Goal: Information Seeking & Learning: Learn about a topic

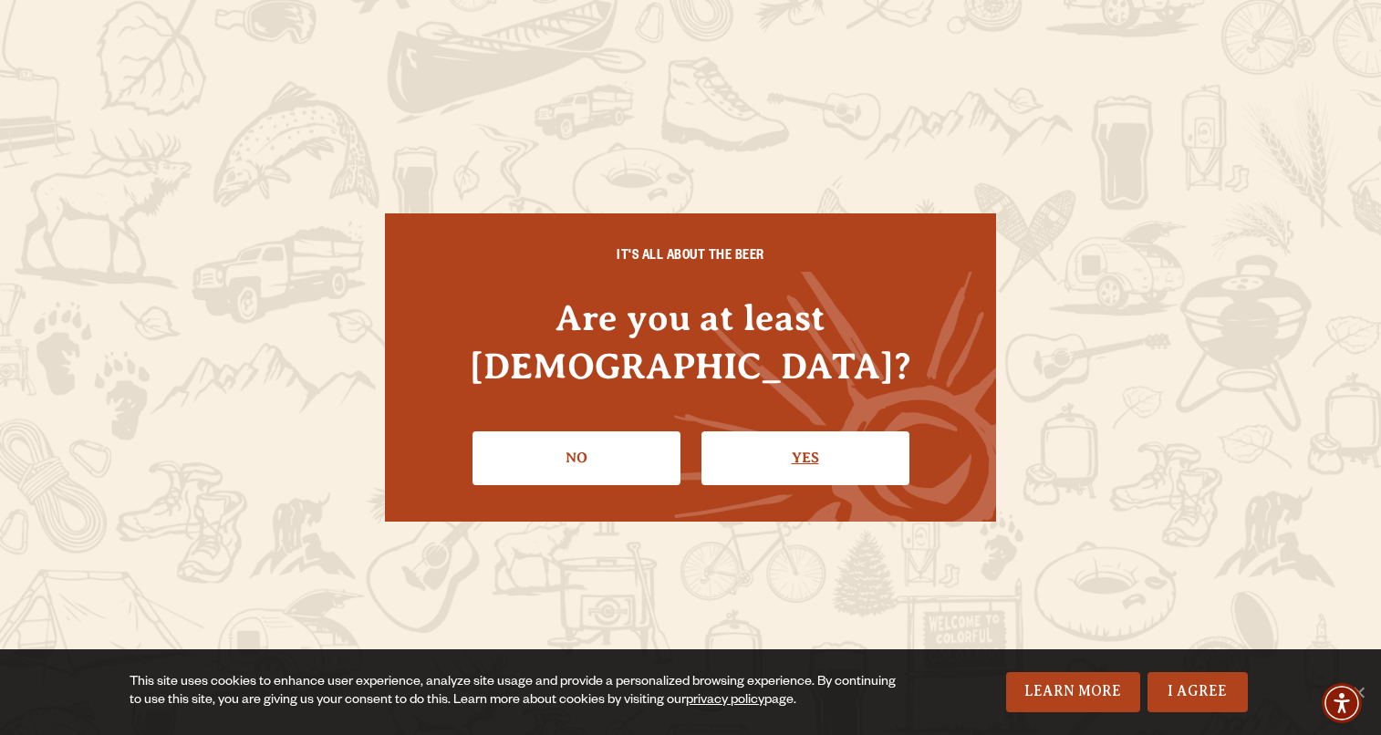
click at [747, 435] on link "Yes" at bounding box center [806, 458] width 208 height 53
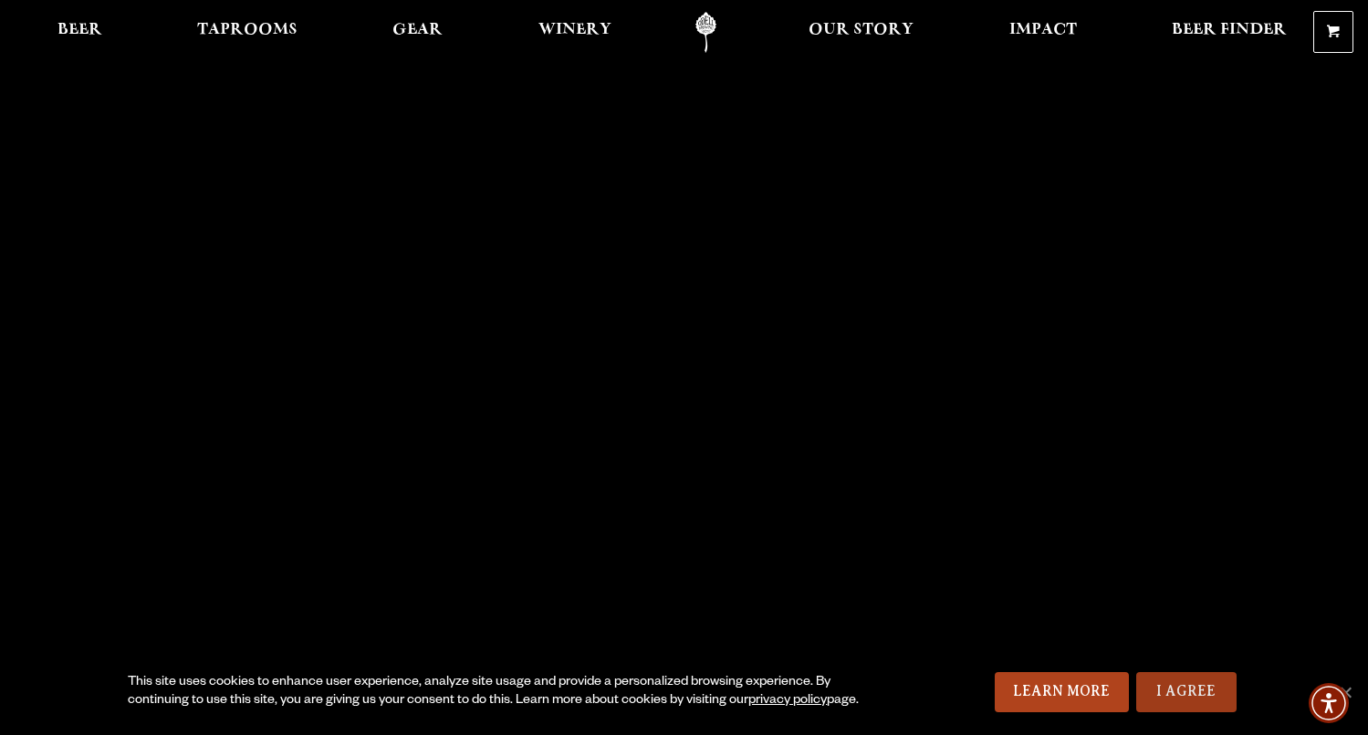
click at [1188, 702] on link "I Agree" at bounding box center [1186, 692] width 100 height 40
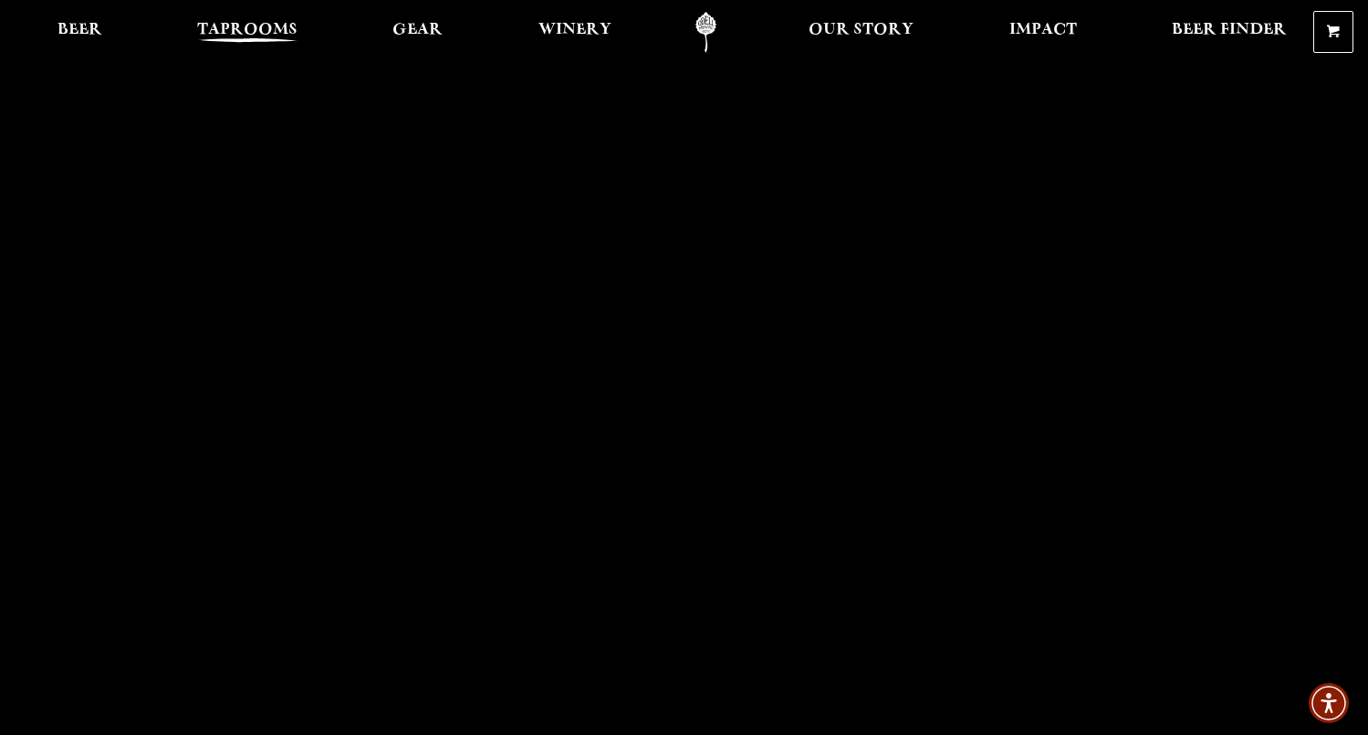
click at [266, 32] on span "Taprooms" at bounding box center [247, 30] width 100 height 15
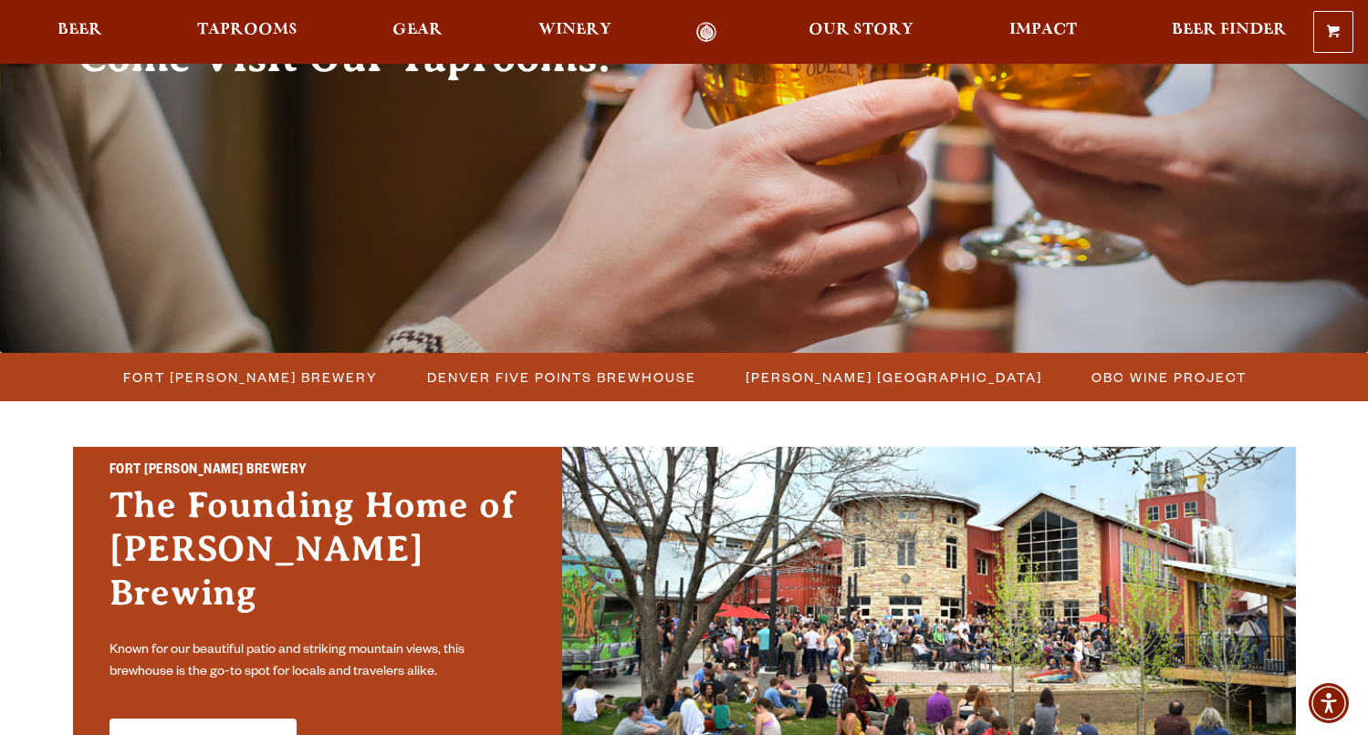
scroll to position [274, 0]
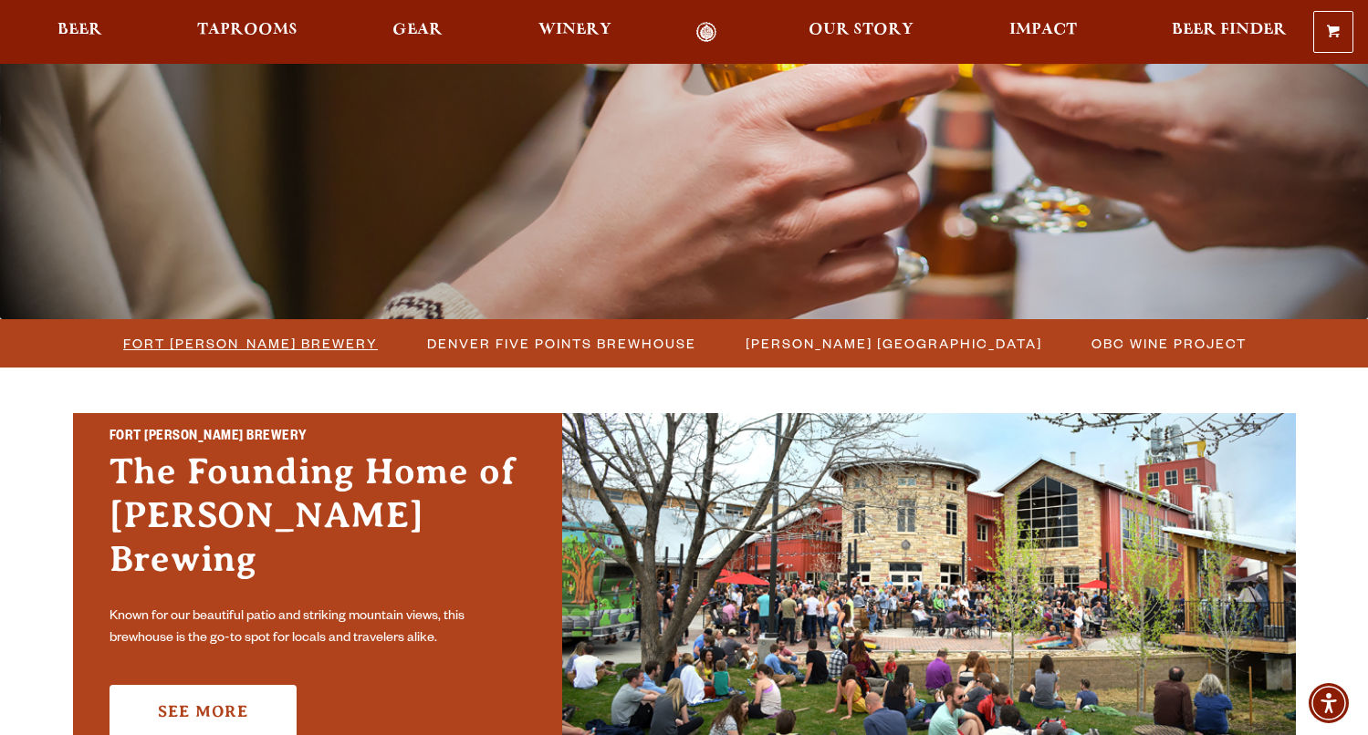
click at [305, 342] on span "Fort [PERSON_NAME] Brewery" at bounding box center [250, 343] width 255 height 26
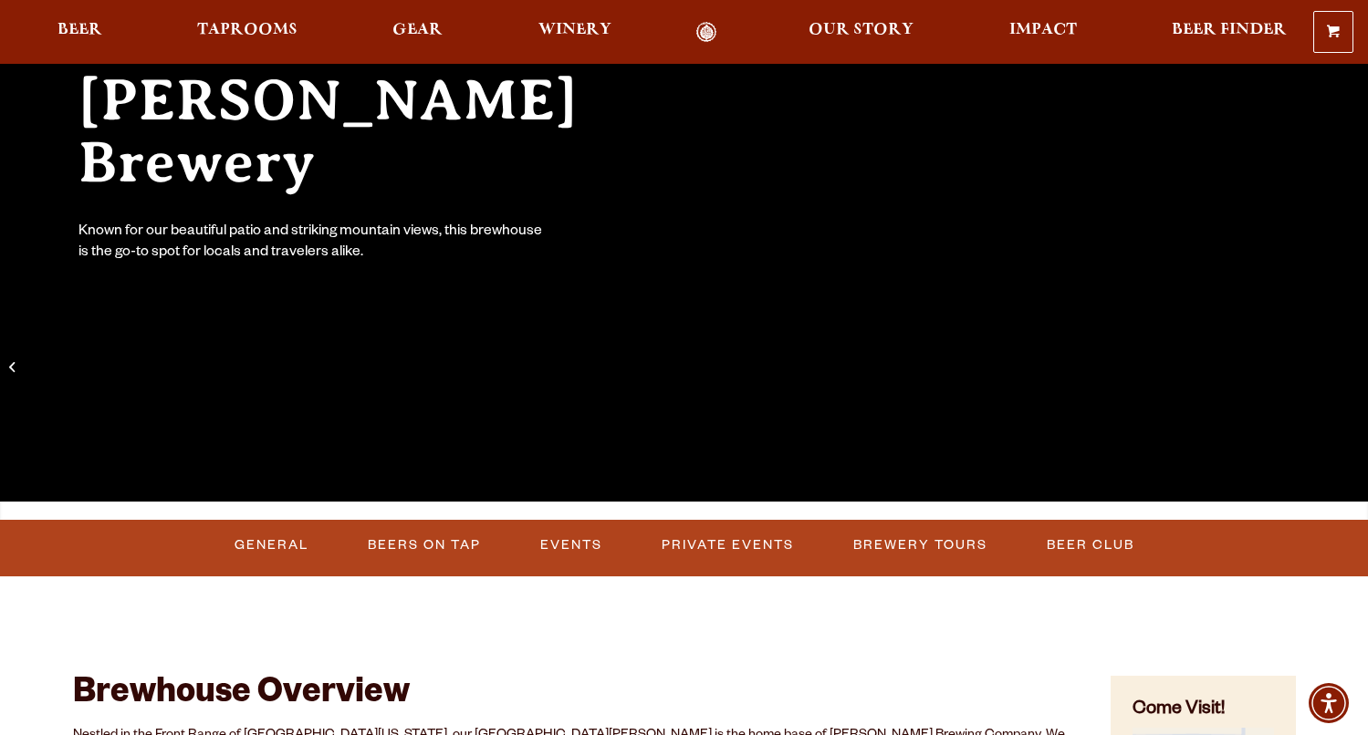
scroll to position [456, 0]
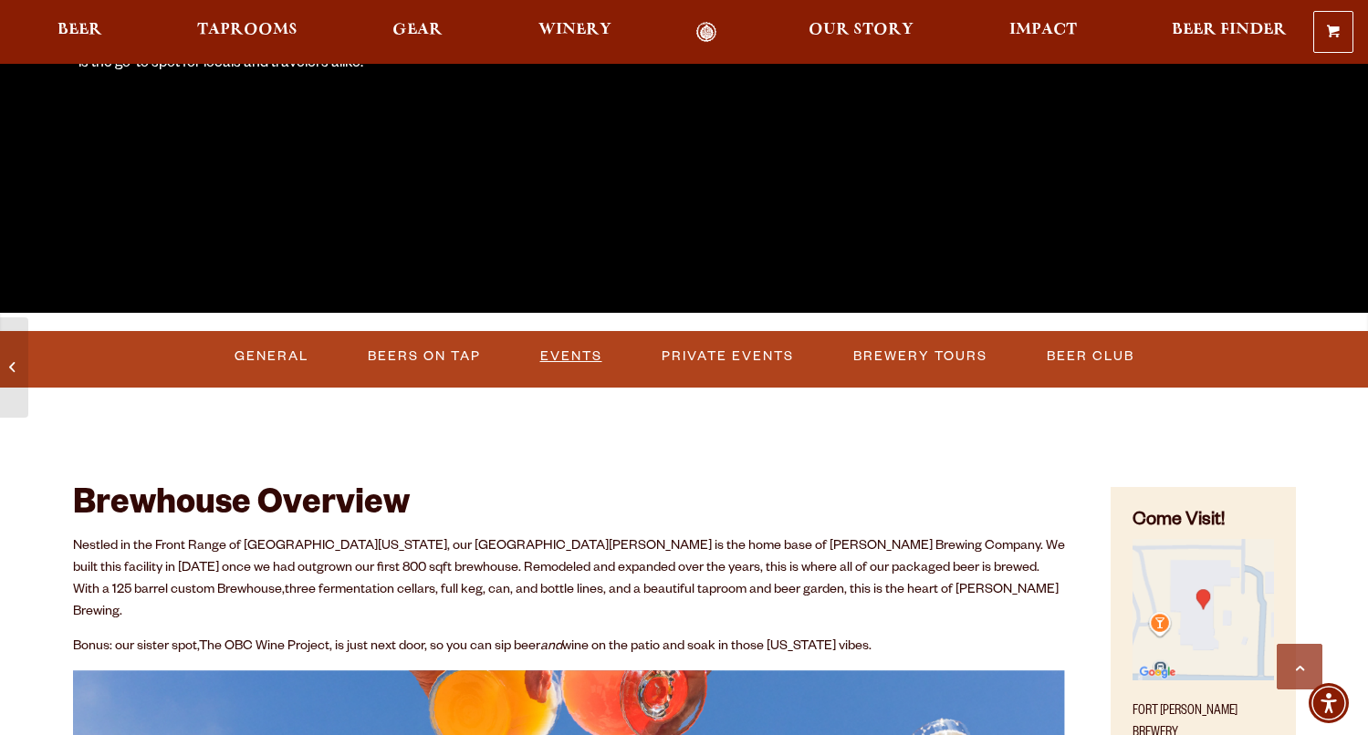
click at [588, 351] on link "Events" at bounding box center [571, 357] width 77 height 42
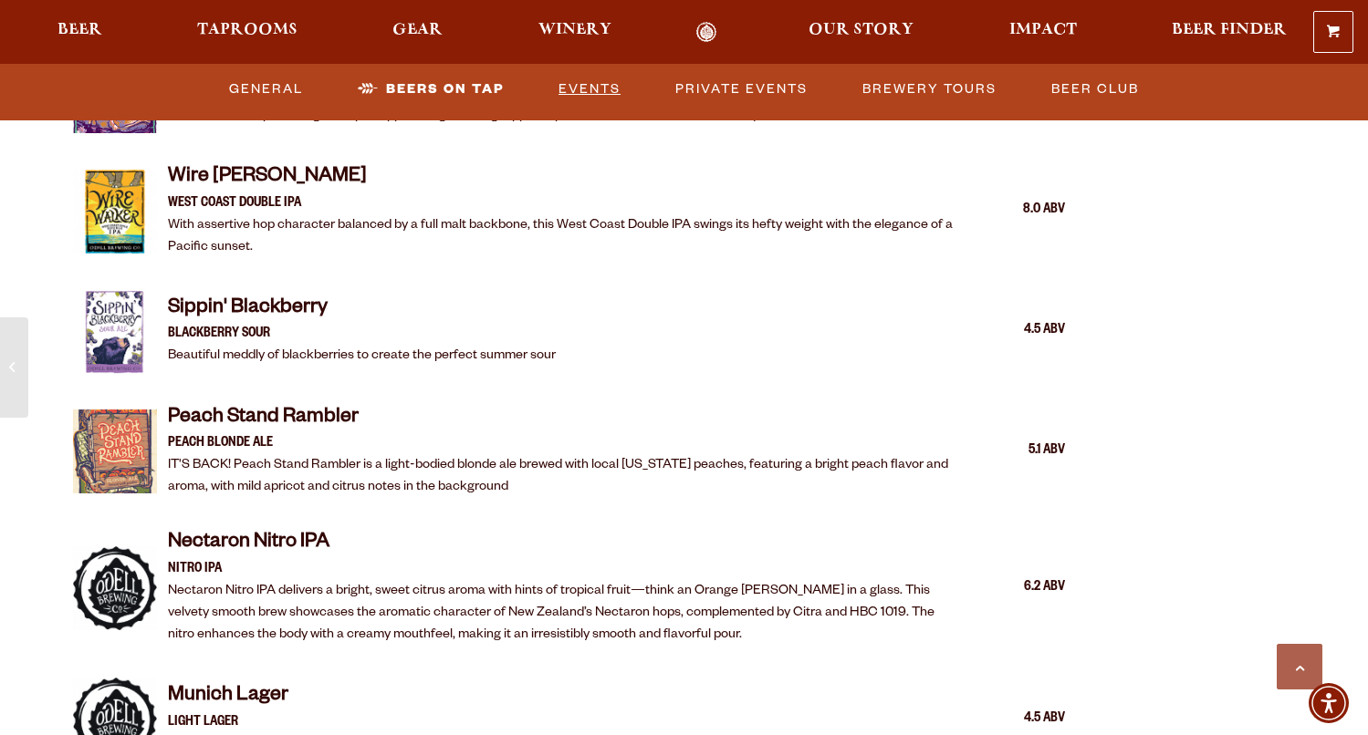
scroll to position [2803, 0]
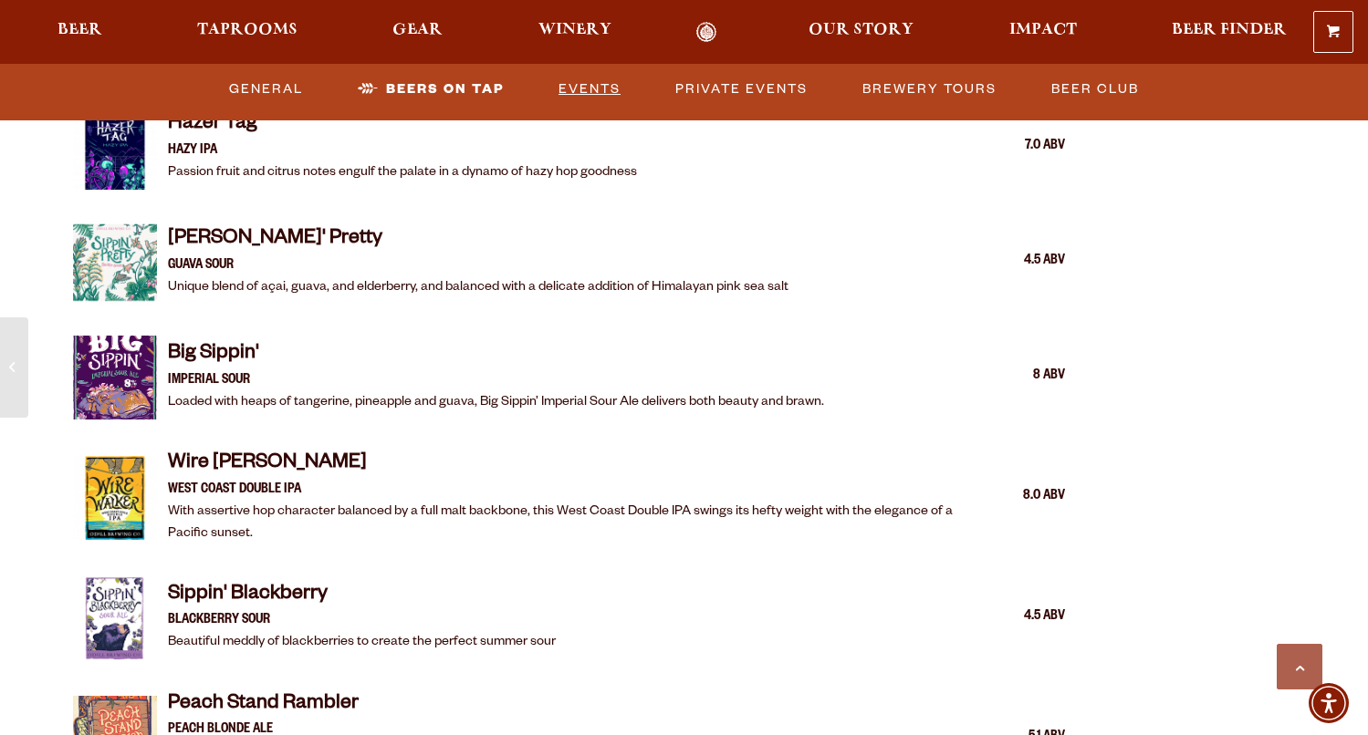
click at [592, 81] on link "Events" at bounding box center [589, 89] width 77 height 42
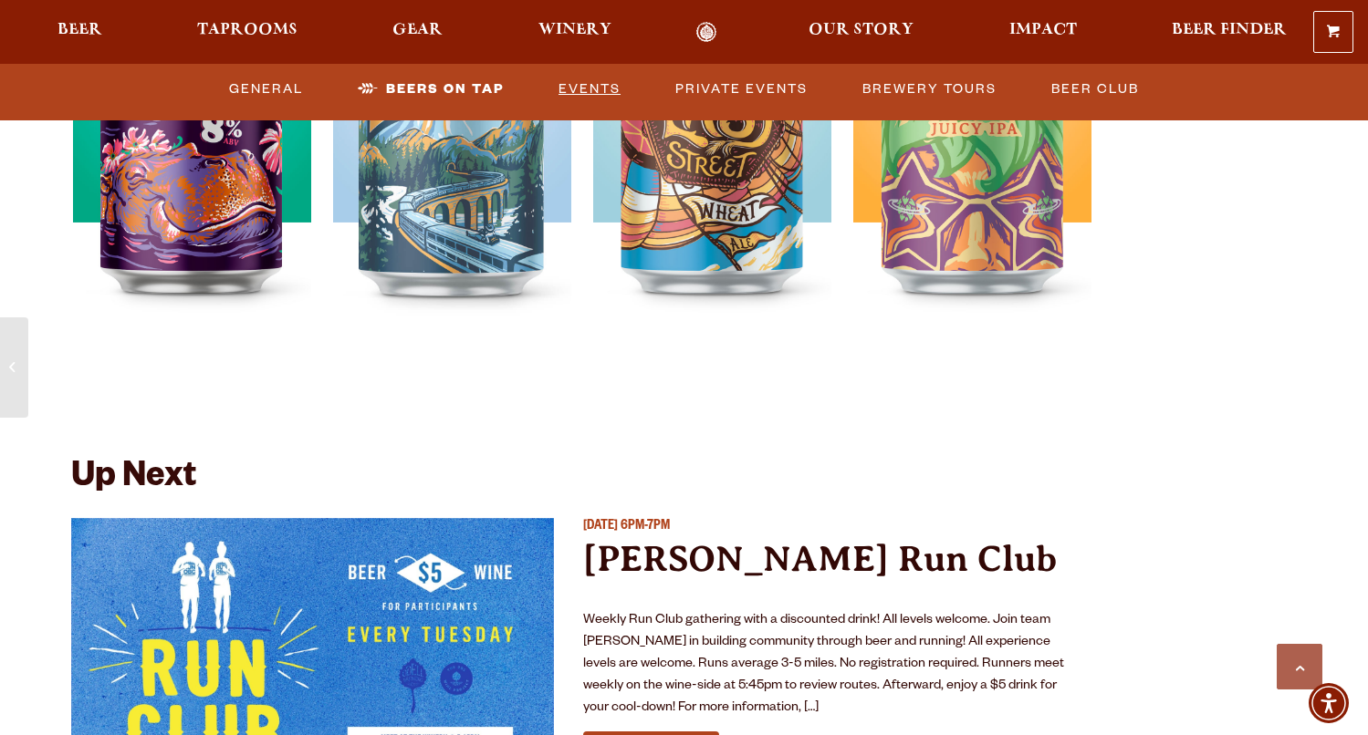
scroll to position [6860, 0]
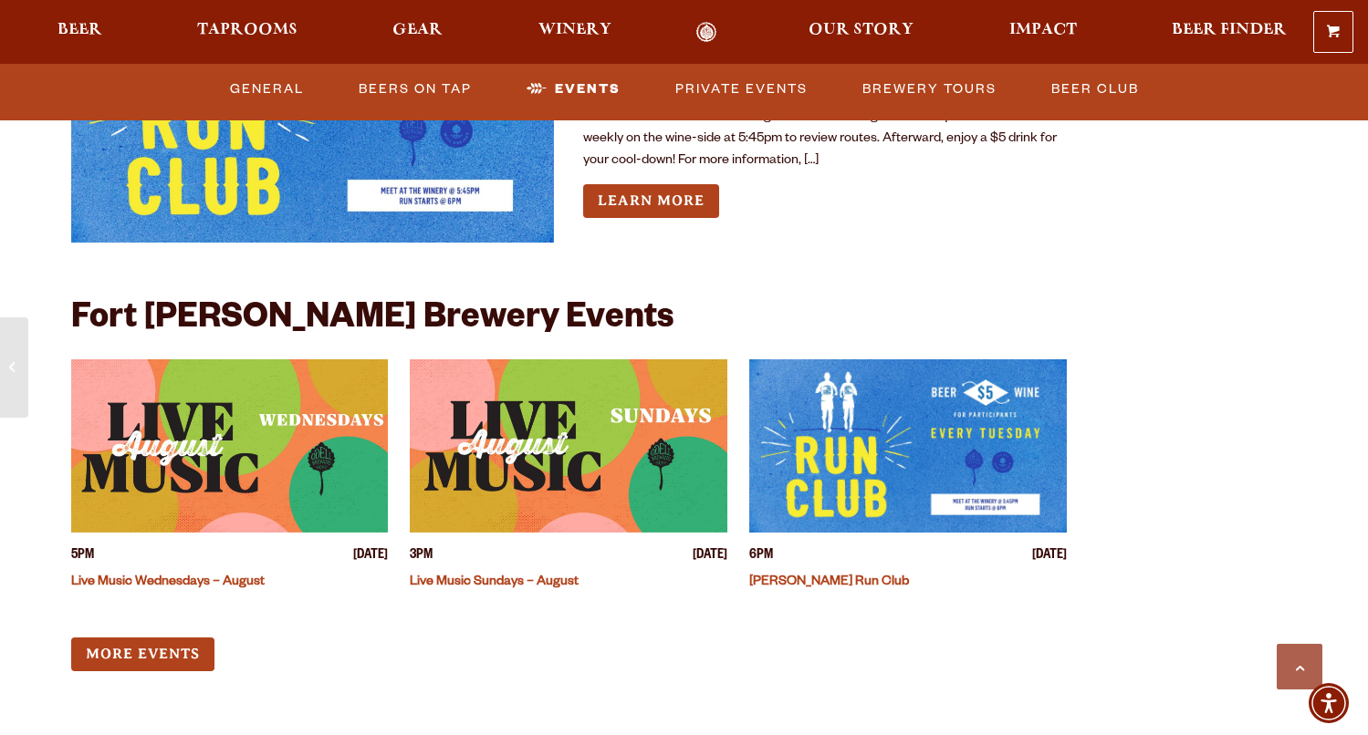
click at [516, 425] on img "View event details" at bounding box center [569, 446] width 318 height 173
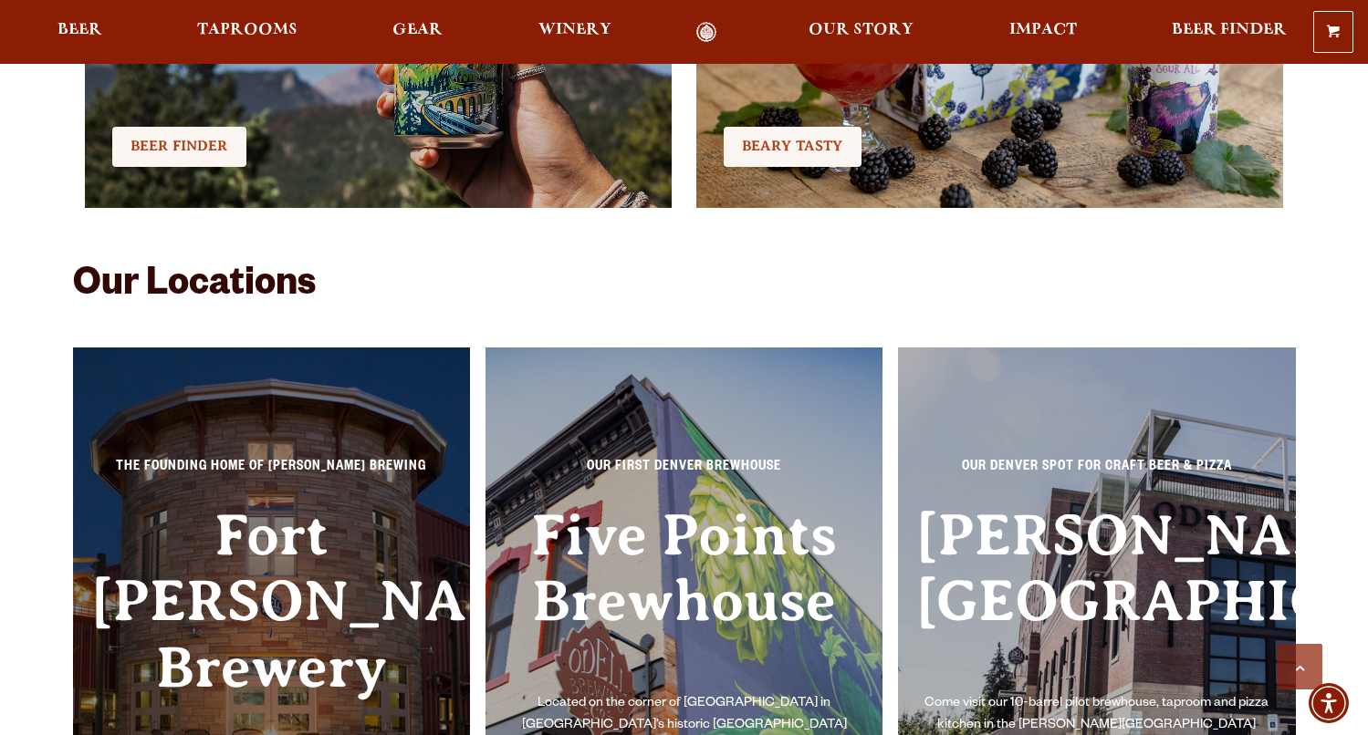
scroll to position [4015, 0]
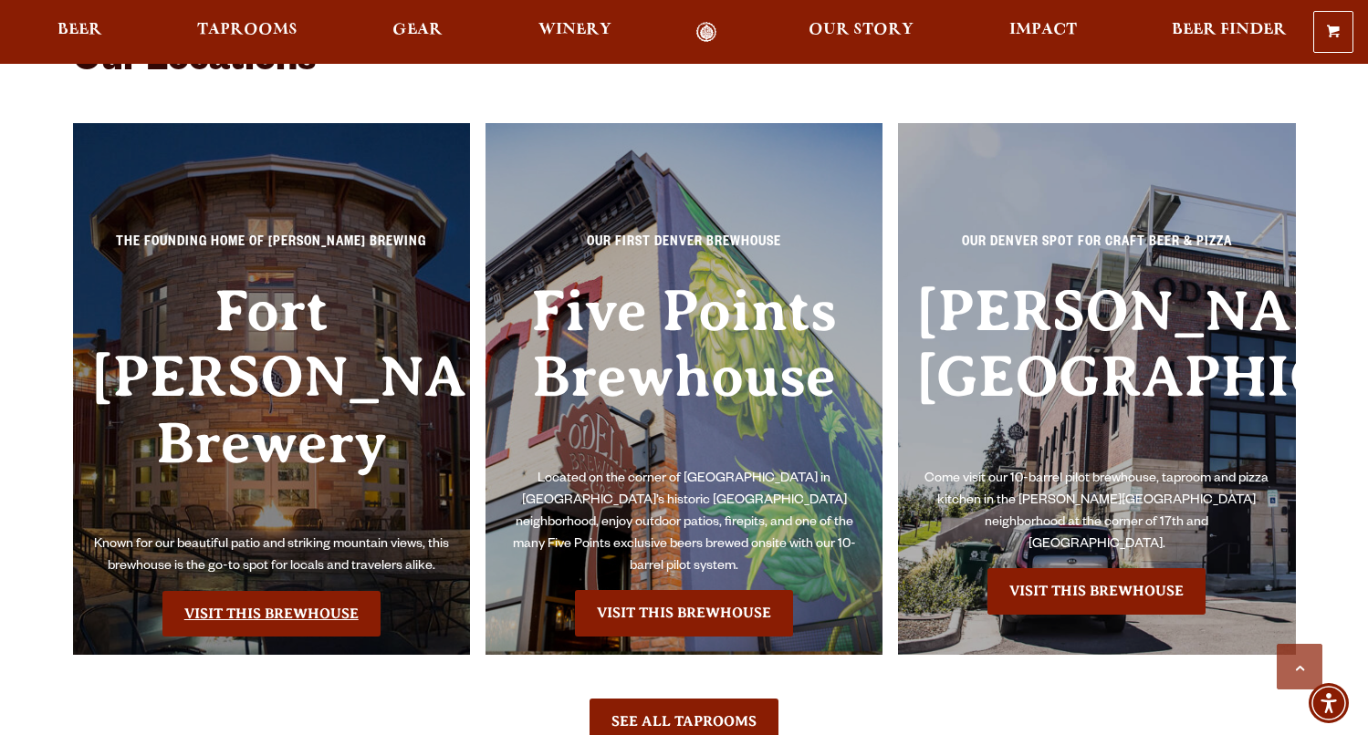
click at [254, 591] on link "Visit this Brewhouse" at bounding box center [271, 614] width 218 height 46
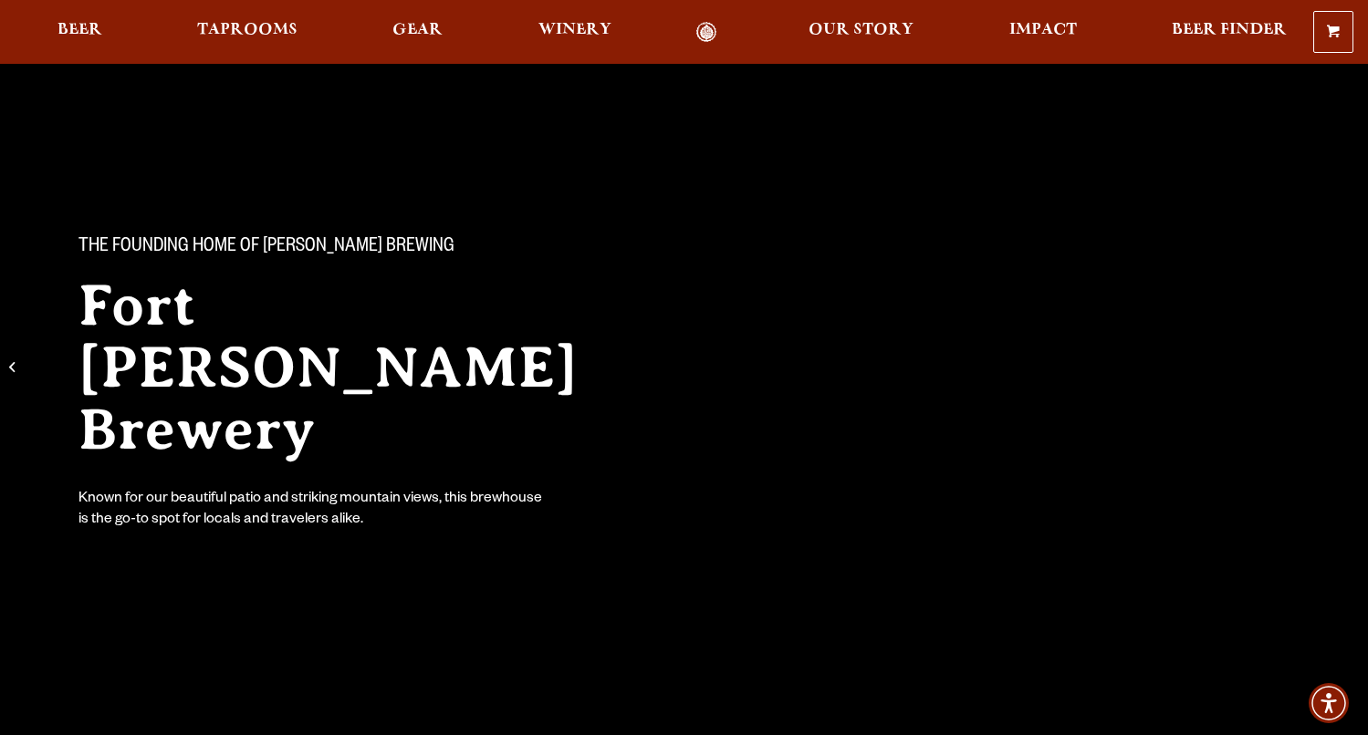
scroll to position [182, 0]
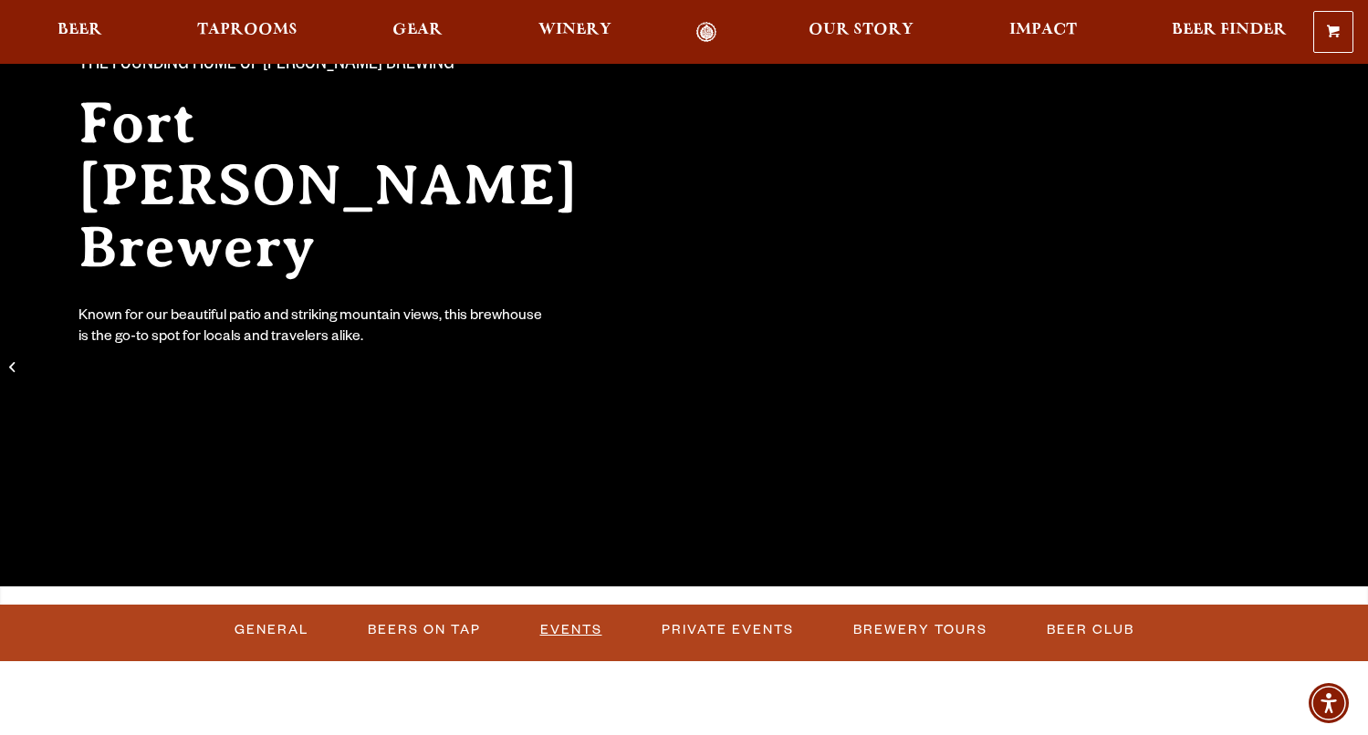
click at [553, 620] on link "Events" at bounding box center [571, 631] width 77 height 42
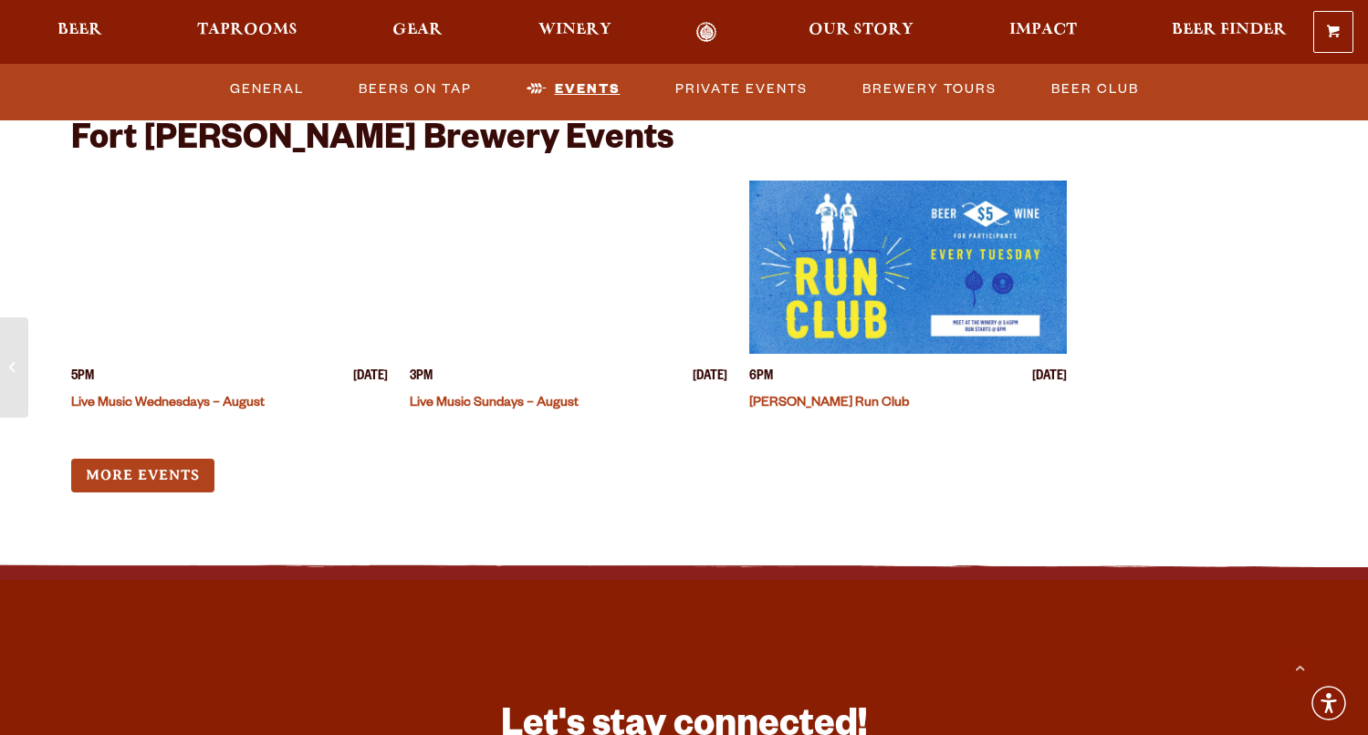
scroll to position [7042, 0]
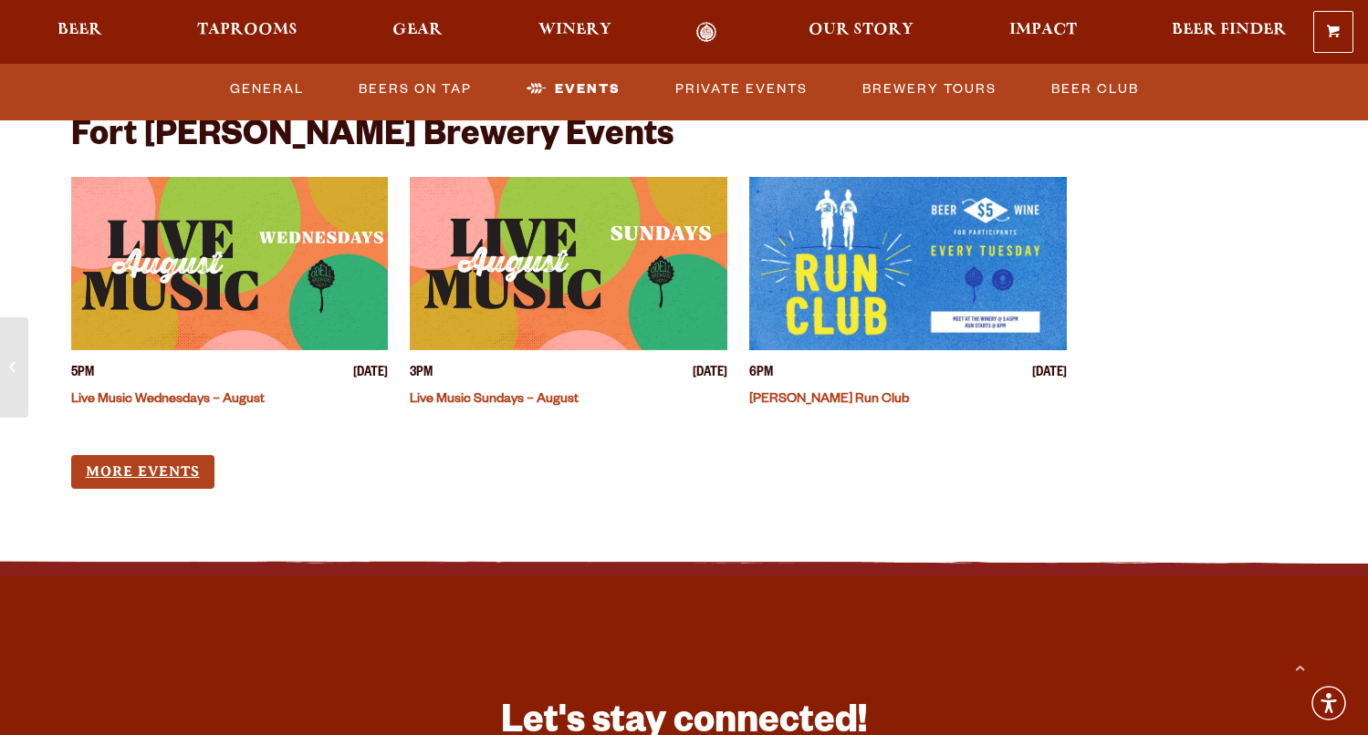
click at [112, 474] on link "More Events" at bounding box center [142, 472] width 143 height 34
